Goal: Navigation & Orientation: Find specific page/section

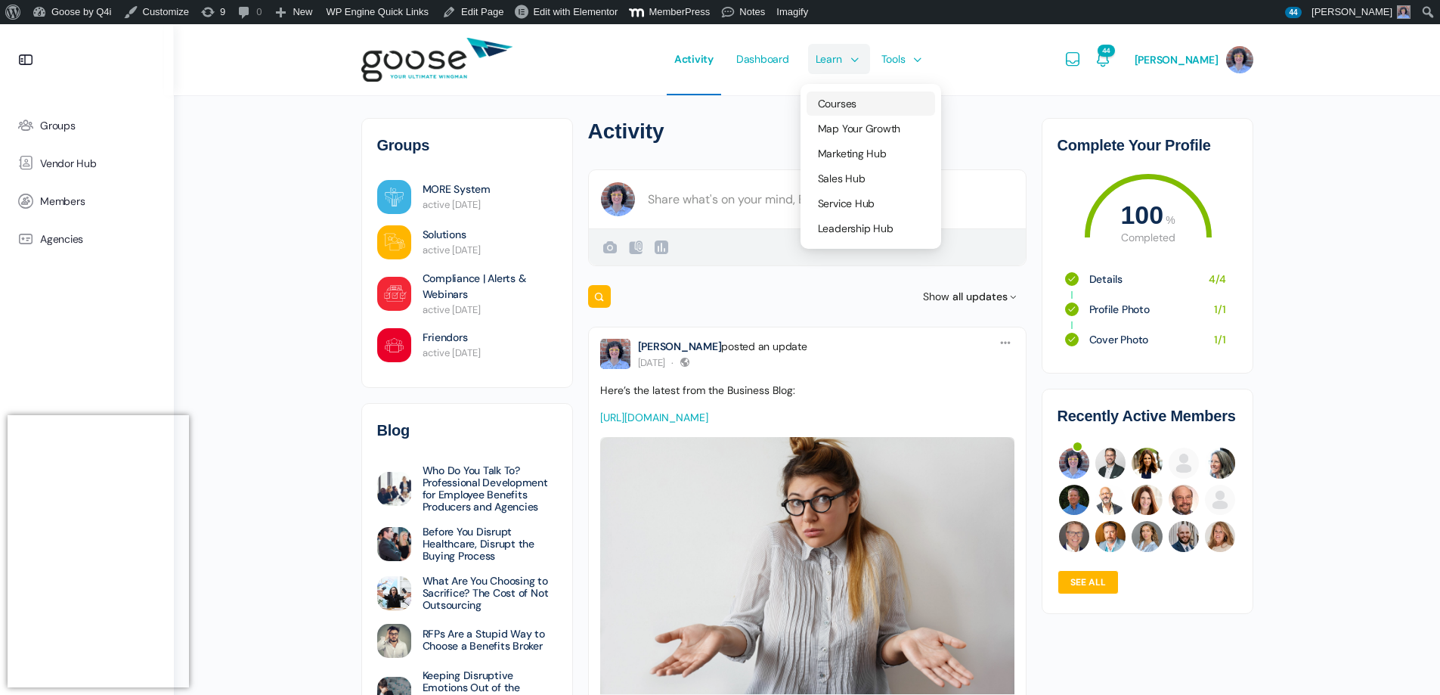
click at [856, 98] on span "Courses" at bounding box center [837, 104] width 39 height 14
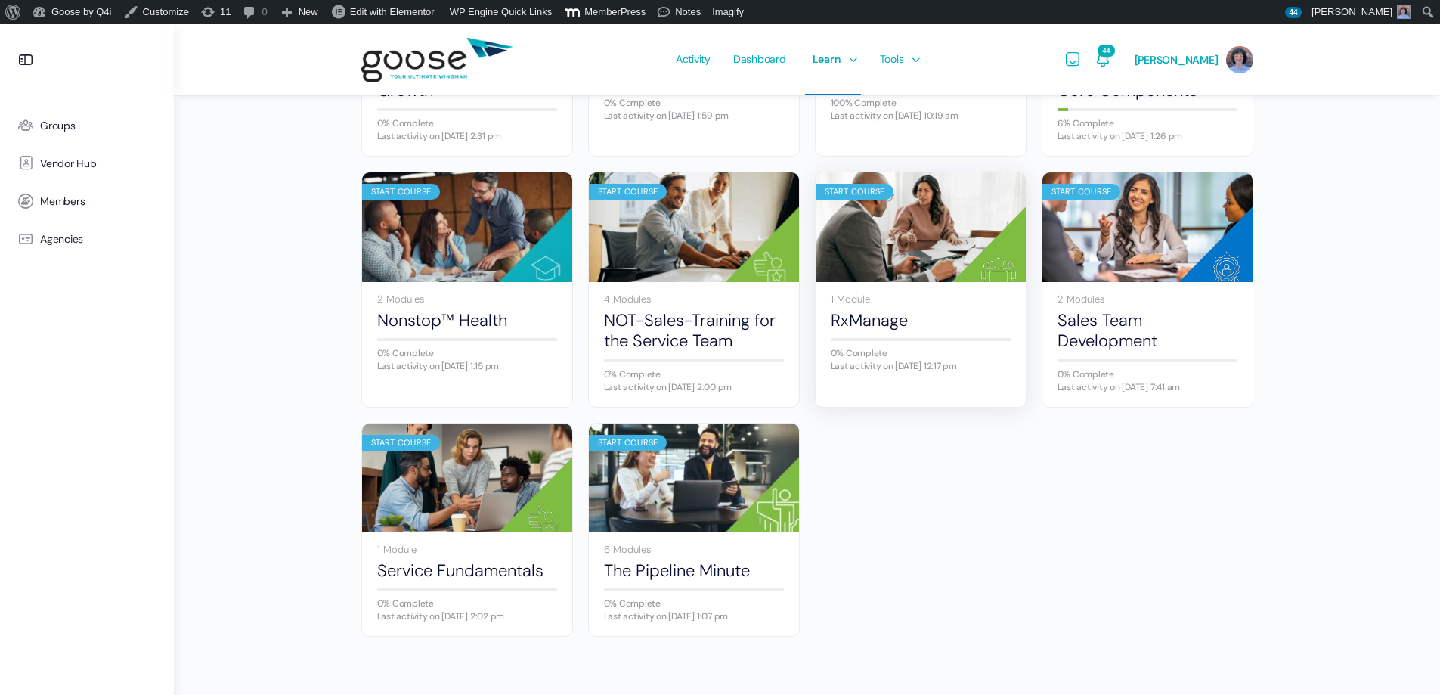
scroll to position [883, 0]
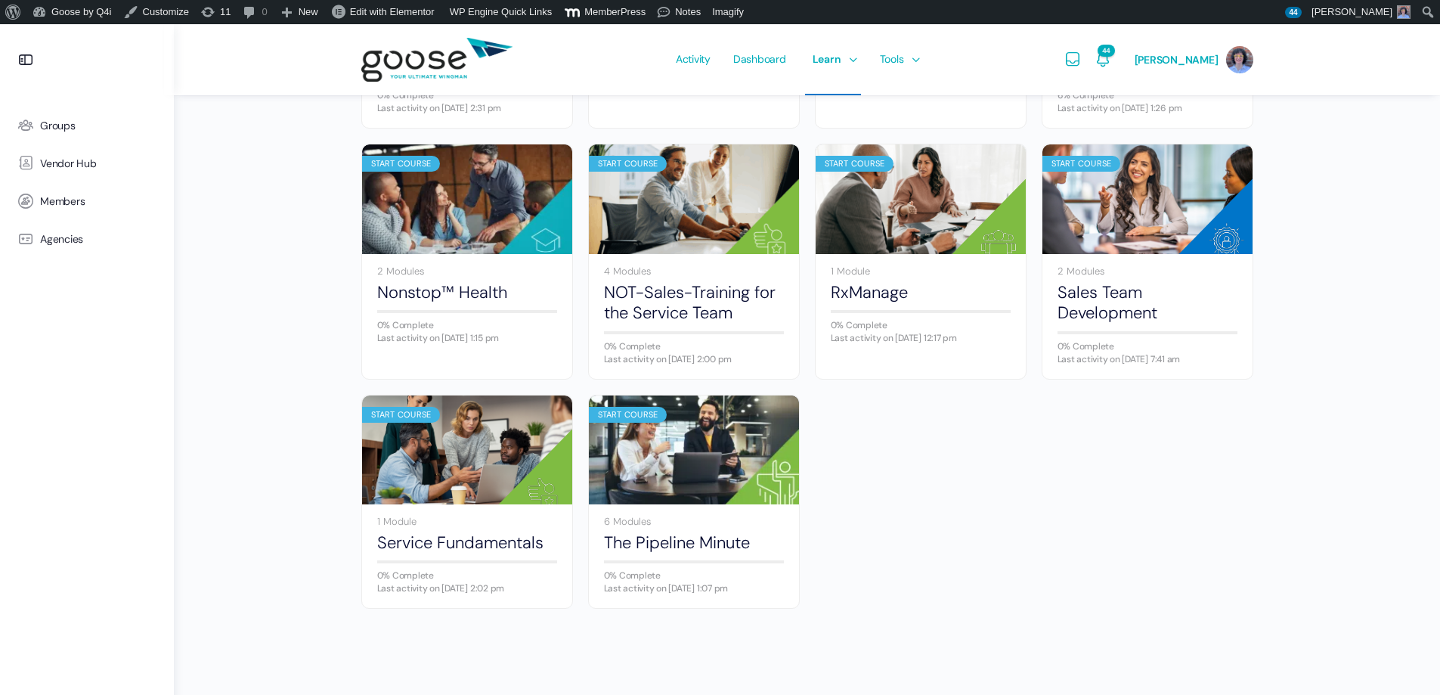
click at [617, 446] on img at bounding box center [694, 449] width 210 height 140
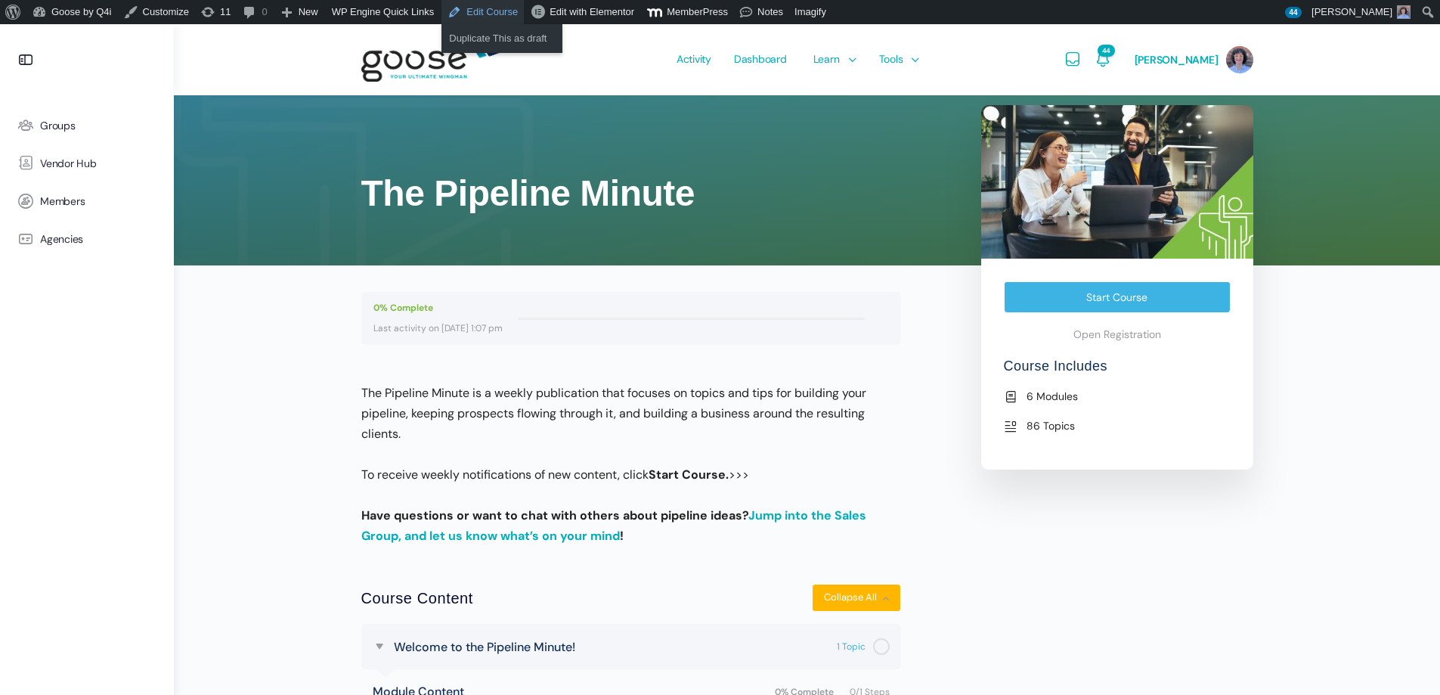
click at [488, 9] on link "Edit Course" at bounding box center [482, 12] width 82 height 24
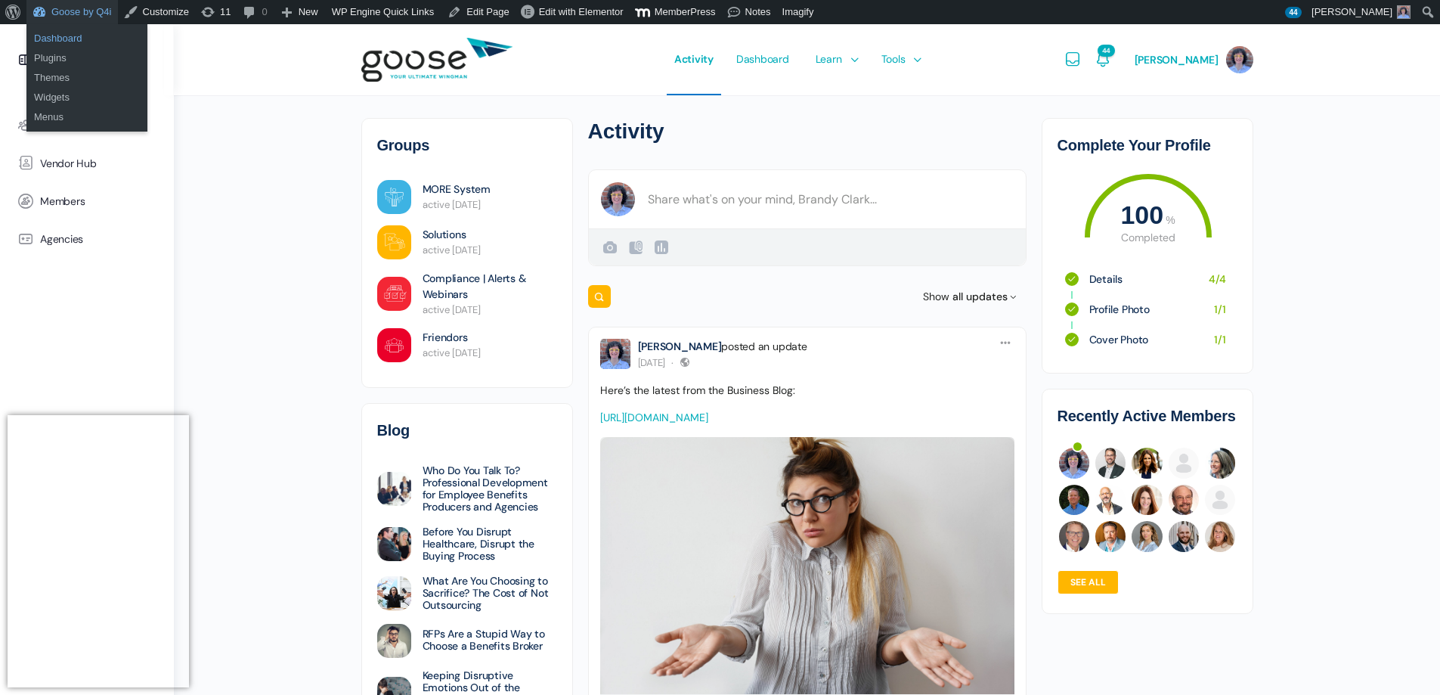
click at [80, 39] on link "Dashboard" at bounding box center [86, 39] width 121 height 20
